Goal: Find specific page/section: Find specific page/section

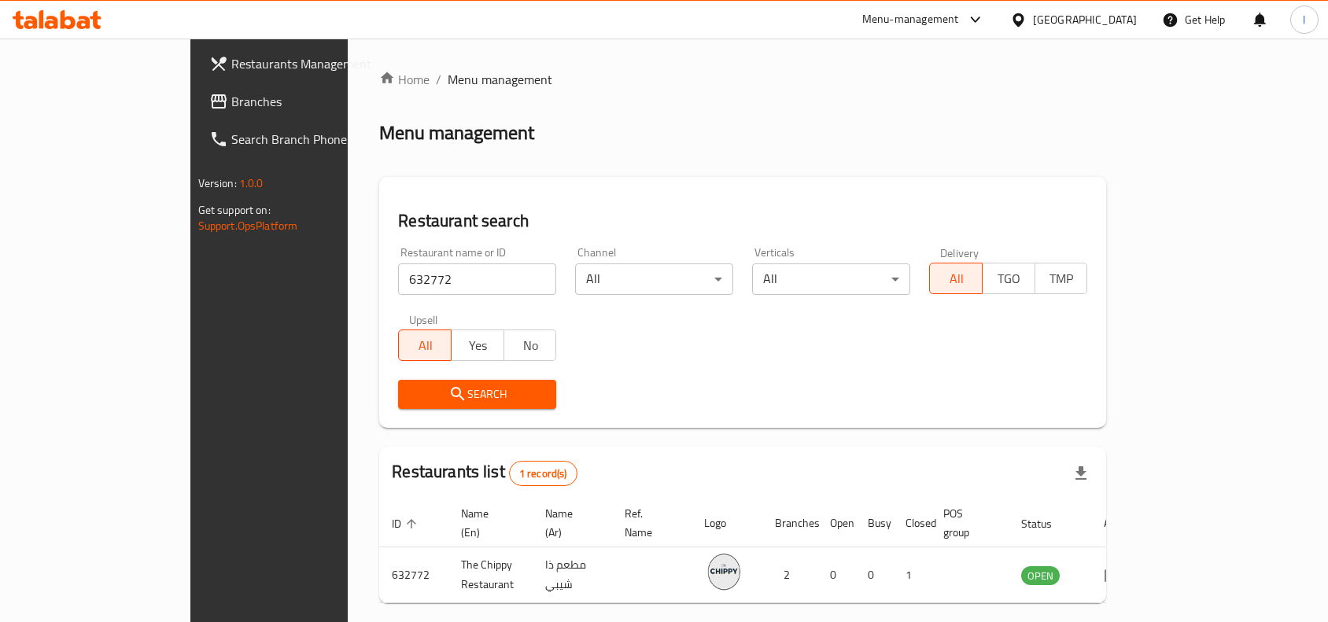
scroll to position [49, 0]
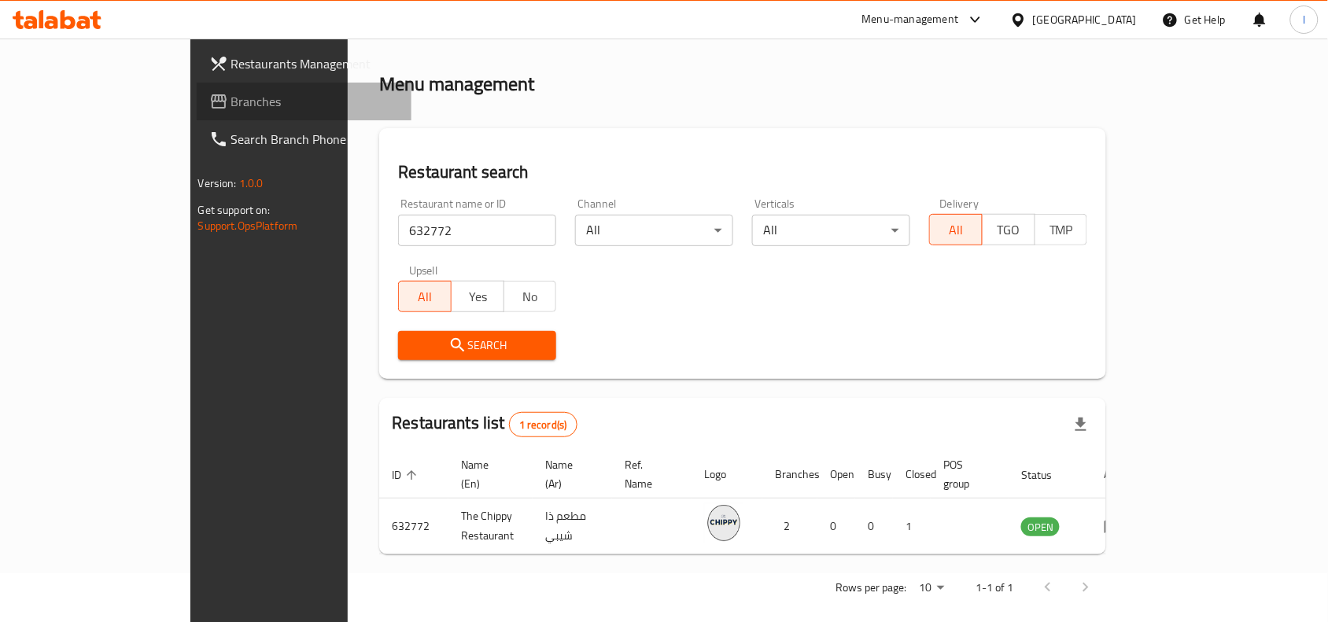
click at [231, 100] on span "Branches" at bounding box center [315, 101] width 168 height 19
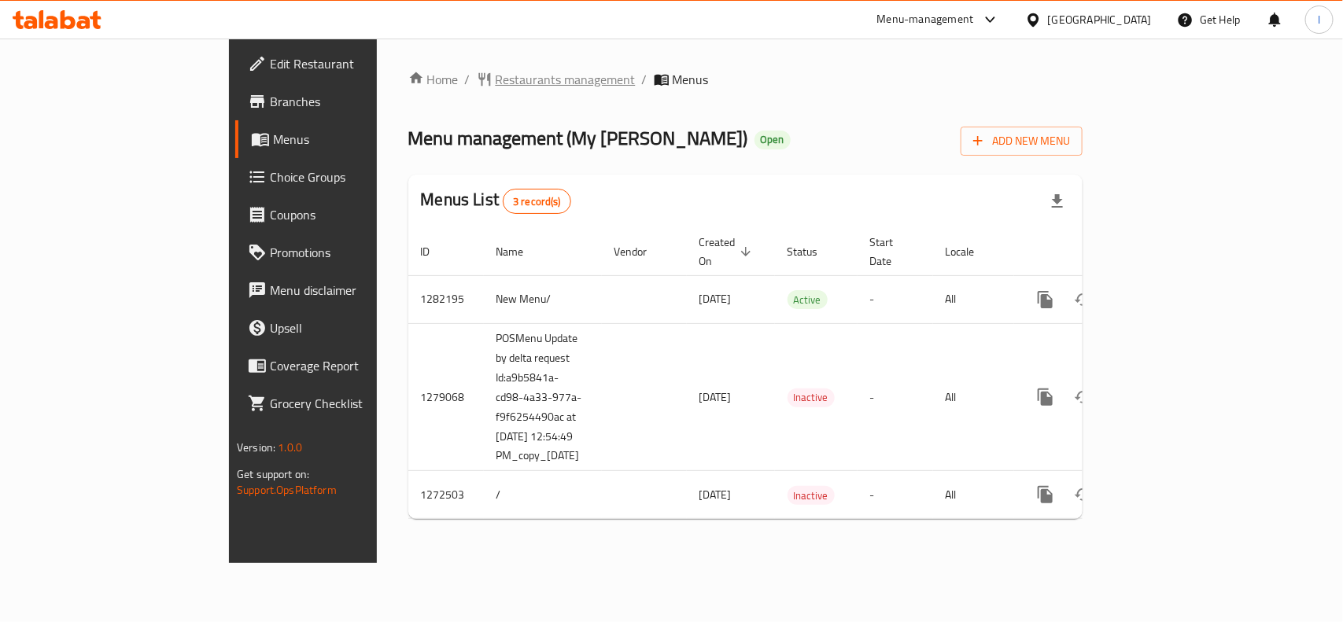
click at [496, 75] on span "Restaurants management" at bounding box center [566, 79] width 140 height 19
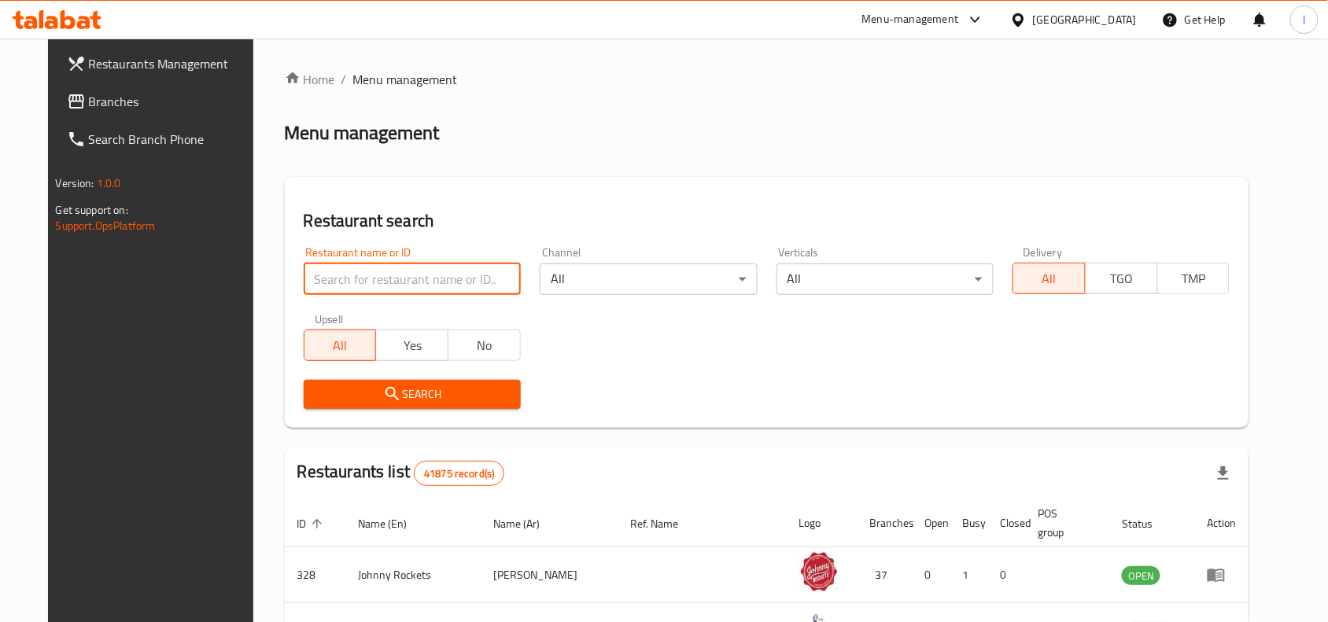
click at [350, 275] on input "search" at bounding box center [412, 279] width 217 height 31
paste input "690310"
type input "690310"
click button "Search" at bounding box center [412, 394] width 217 height 29
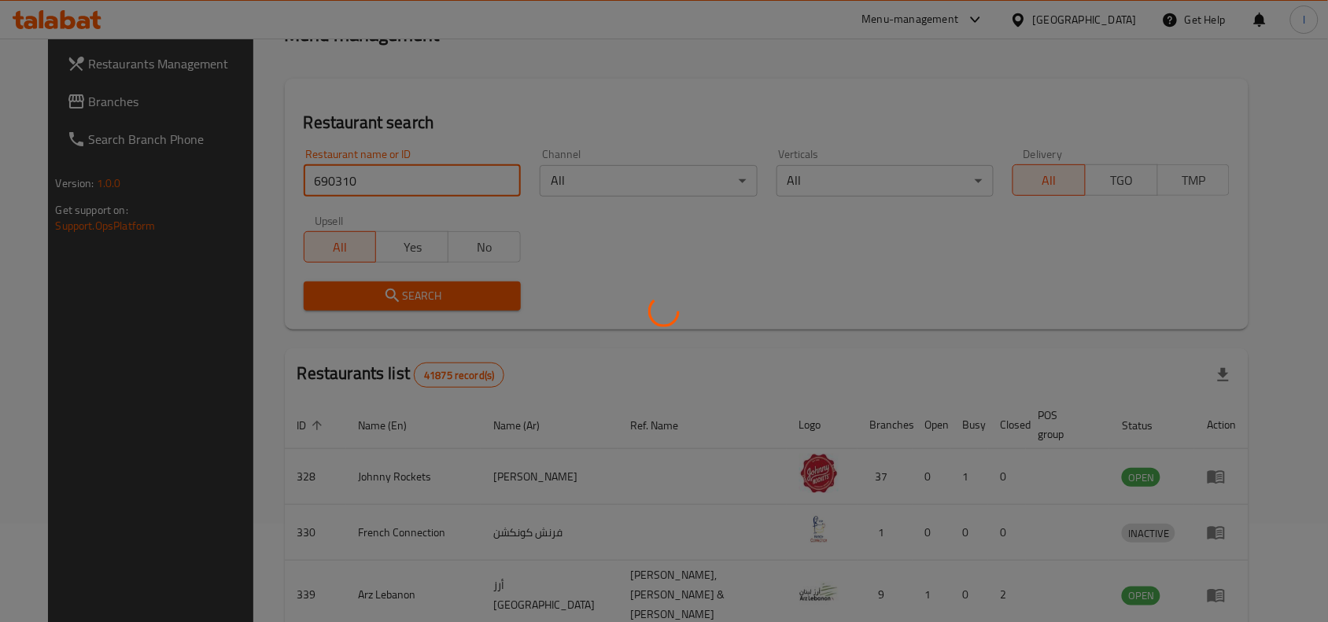
scroll to position [49, 0]
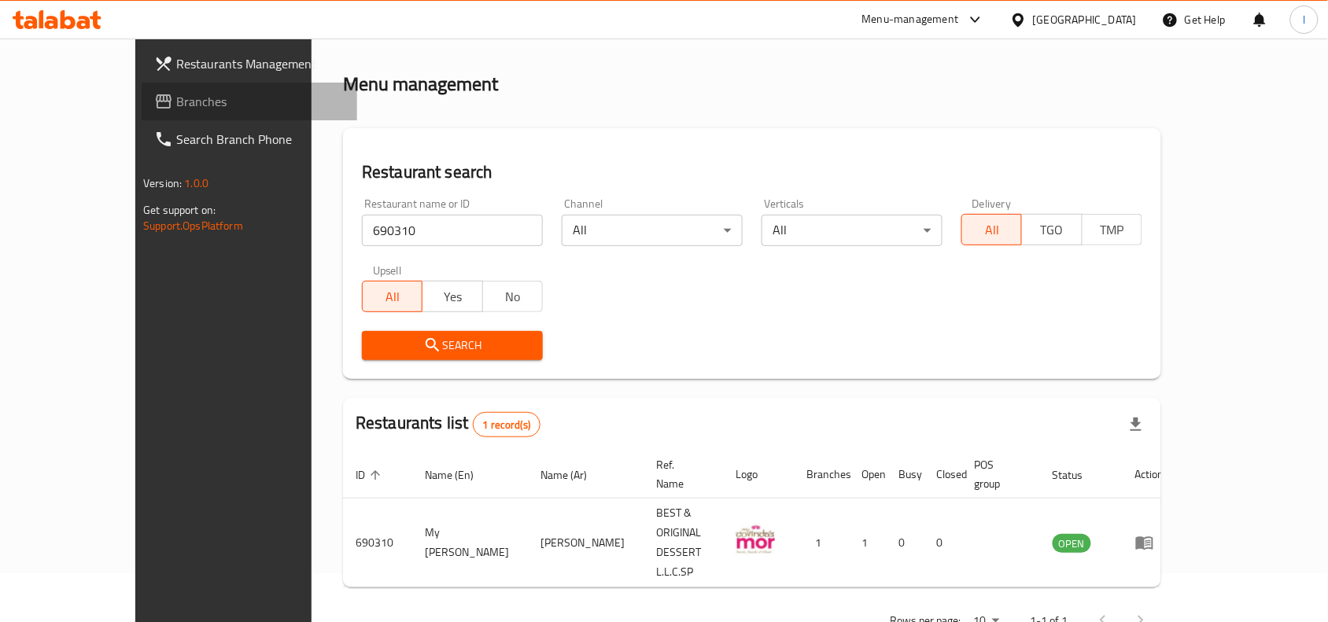
click at [176, 95] on span "Branches" at bounding box center [260, 101] width 168 height 19
